Goal: Task Accomplishment & Management: Use online tool/utility

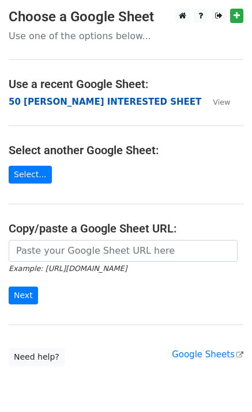
click at [80, 102] on strong "50 [PERSON_NAME] INTERESTED SHEET" at bounding box center [105, 102] width 192 height 10
click at [32, 106] on strong "50 KEVIN INTERESTED SHEET" at bounding box center [105, 102] width 192 height 10
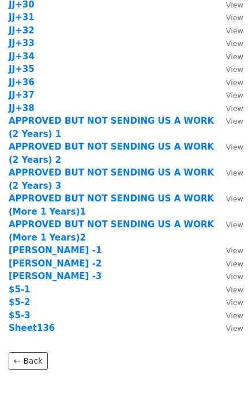
scroll to position [1142, 0]
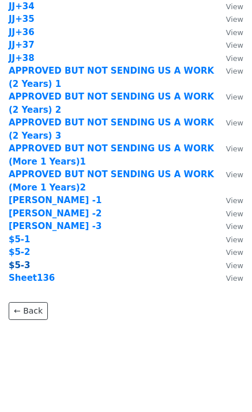
click at [14, 264] on strong "$5-3" at bounding box center [20, 265] width 22 height 10
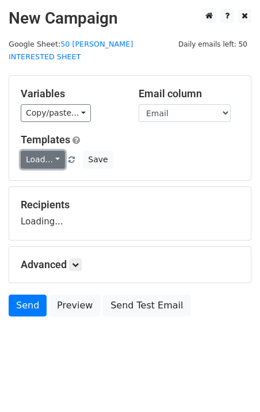
click at [38, 151] on link "Load..." at bounding box center [43, 160] width 44 height 18
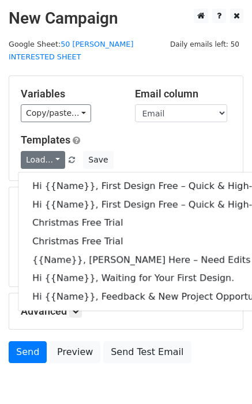
click at [106, 76] on div "Variables Copy/paste... {{Email}} {{Name}} Email column Email Name Templates Lo…" at bounding box center [125, 128] width 233 height 104
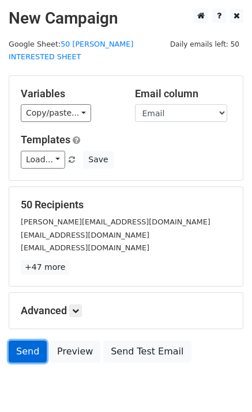
click at [31, 342] on link "Send" at bounding box center [28, 352] width 38 height 22
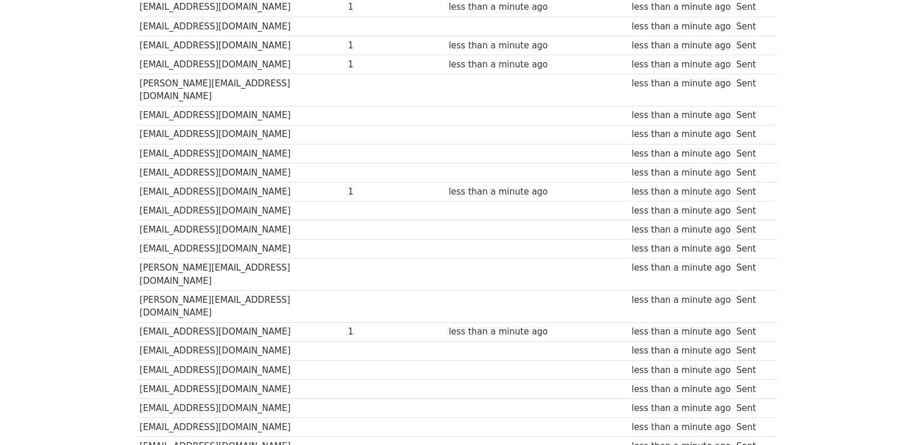
scroll to position [801, 0]
